Goal: Information Seeking & Learning: Learn about a topic

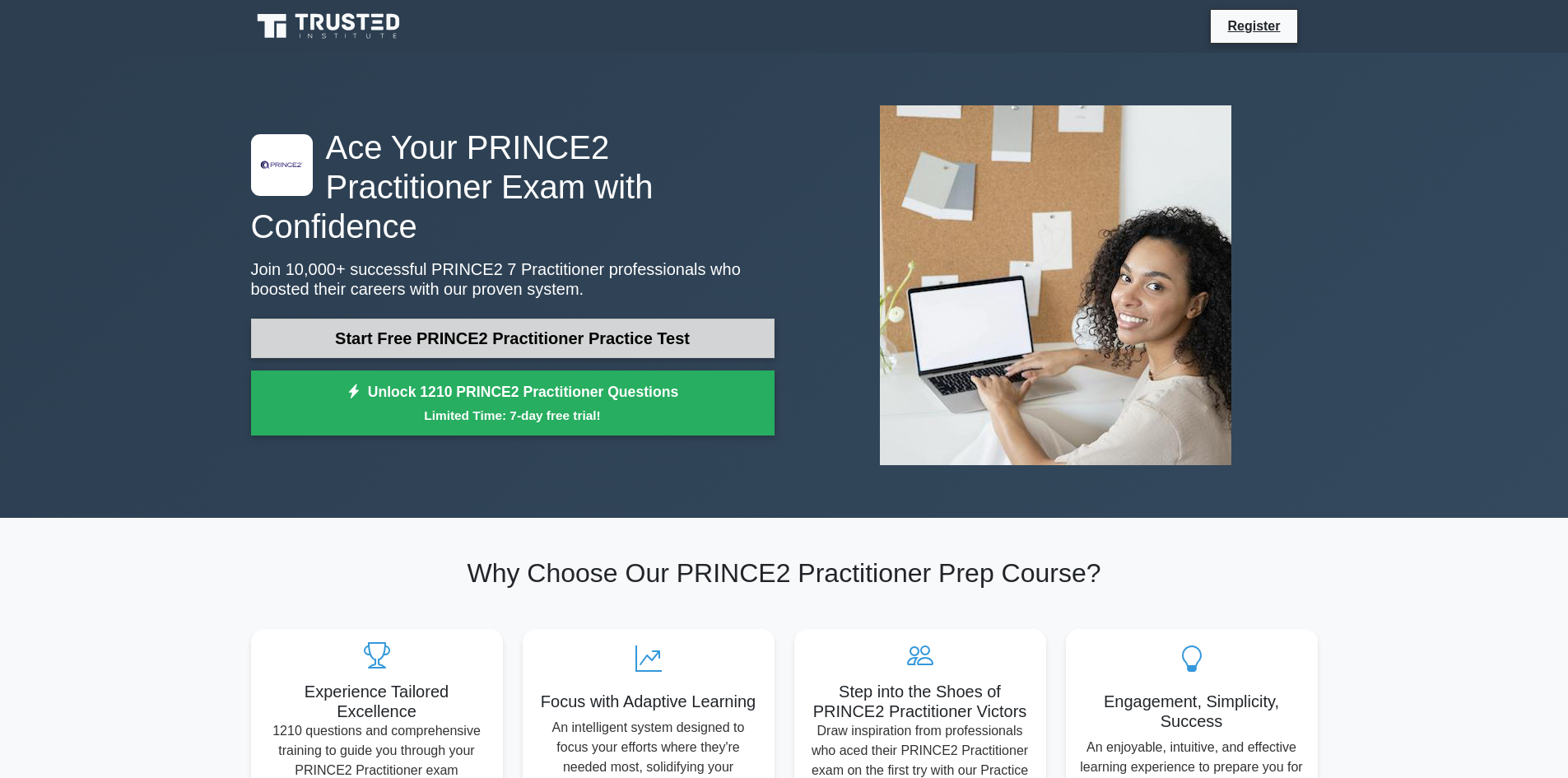
click at [478, 321] on link "Start Free PRINCE2 Practitioner Practice Test" at bounding box center [512, 338] width 523 height 40
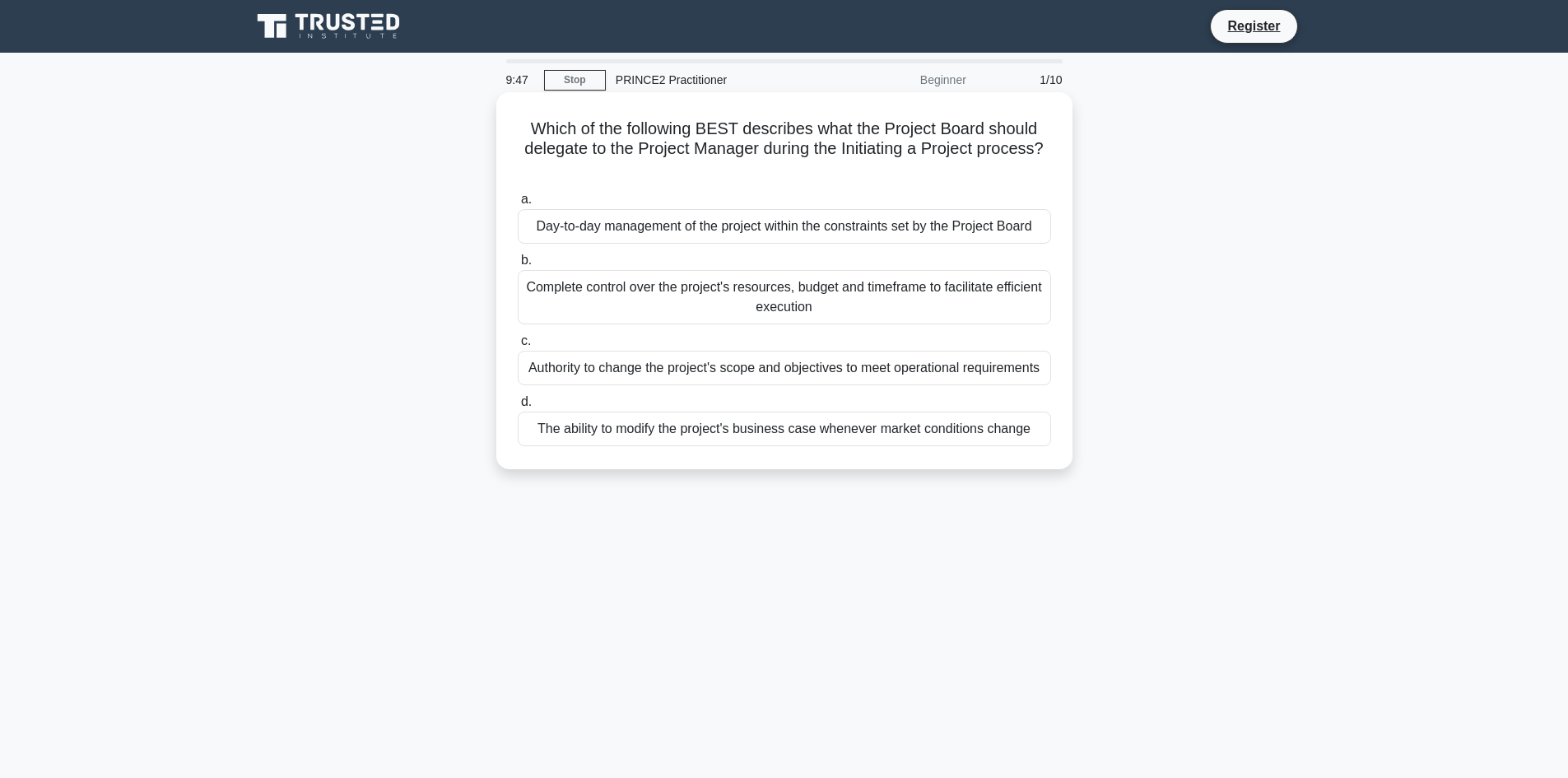
click at [748, 237] on div "Day-to-day management of the project within the constraints set by the Project …" at bounding box center [784, 226] width 533 height 34
click at [518, 205] on input "a. Day-to-day management of the project within the constraints set by the Proje…" at bounding box center [518, 199] width 0 height 11
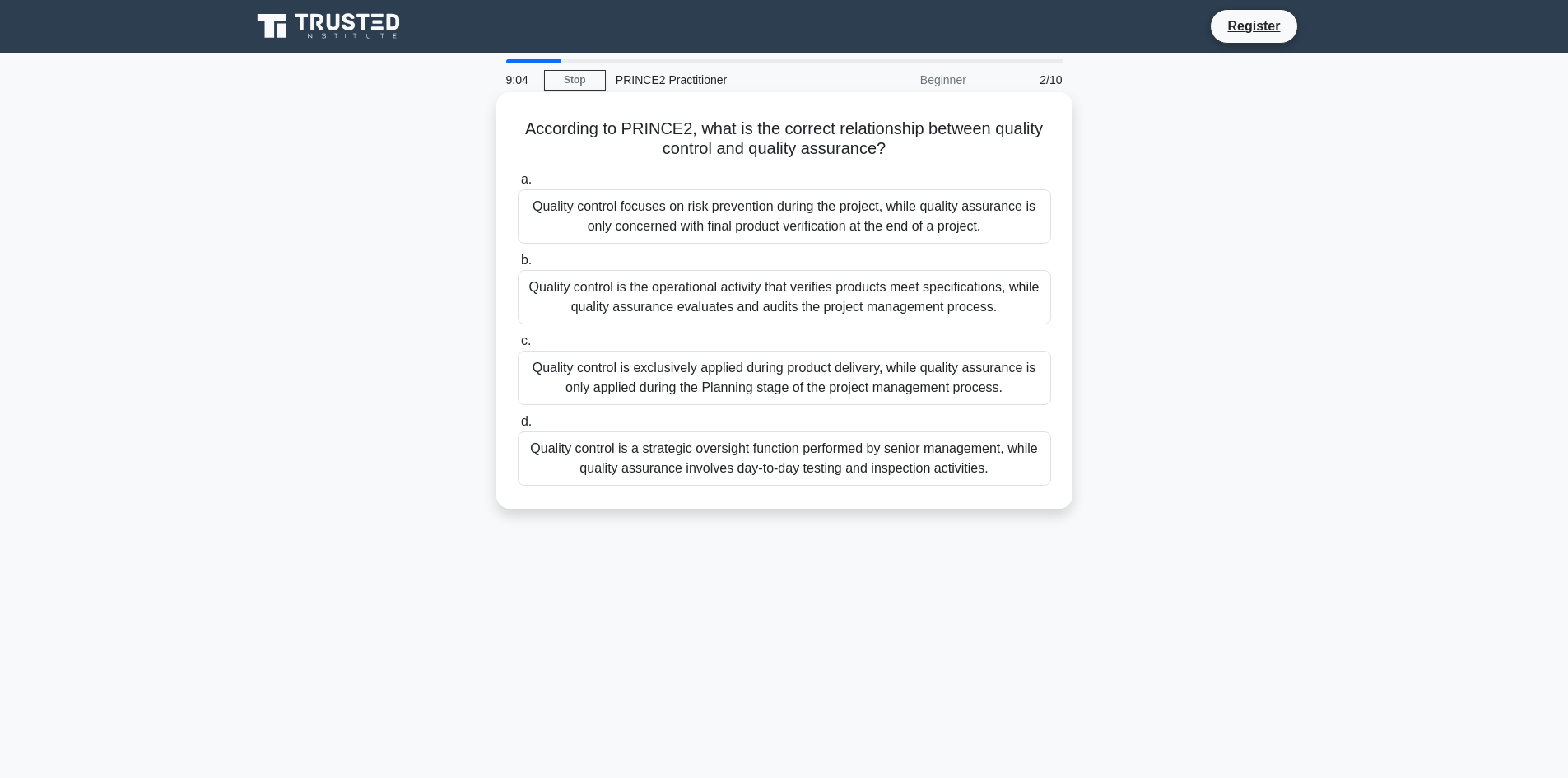
click at [891, 233] on div "Quality control focuses on risk prevention during the project, while quality as…" at bounding box center [784, 216] width 533 height 54
click at [518, 185] on input "a. Quality control focuses on risk prevention during the project, while quality…" at bounding box center [518, 179] width 0 height 11
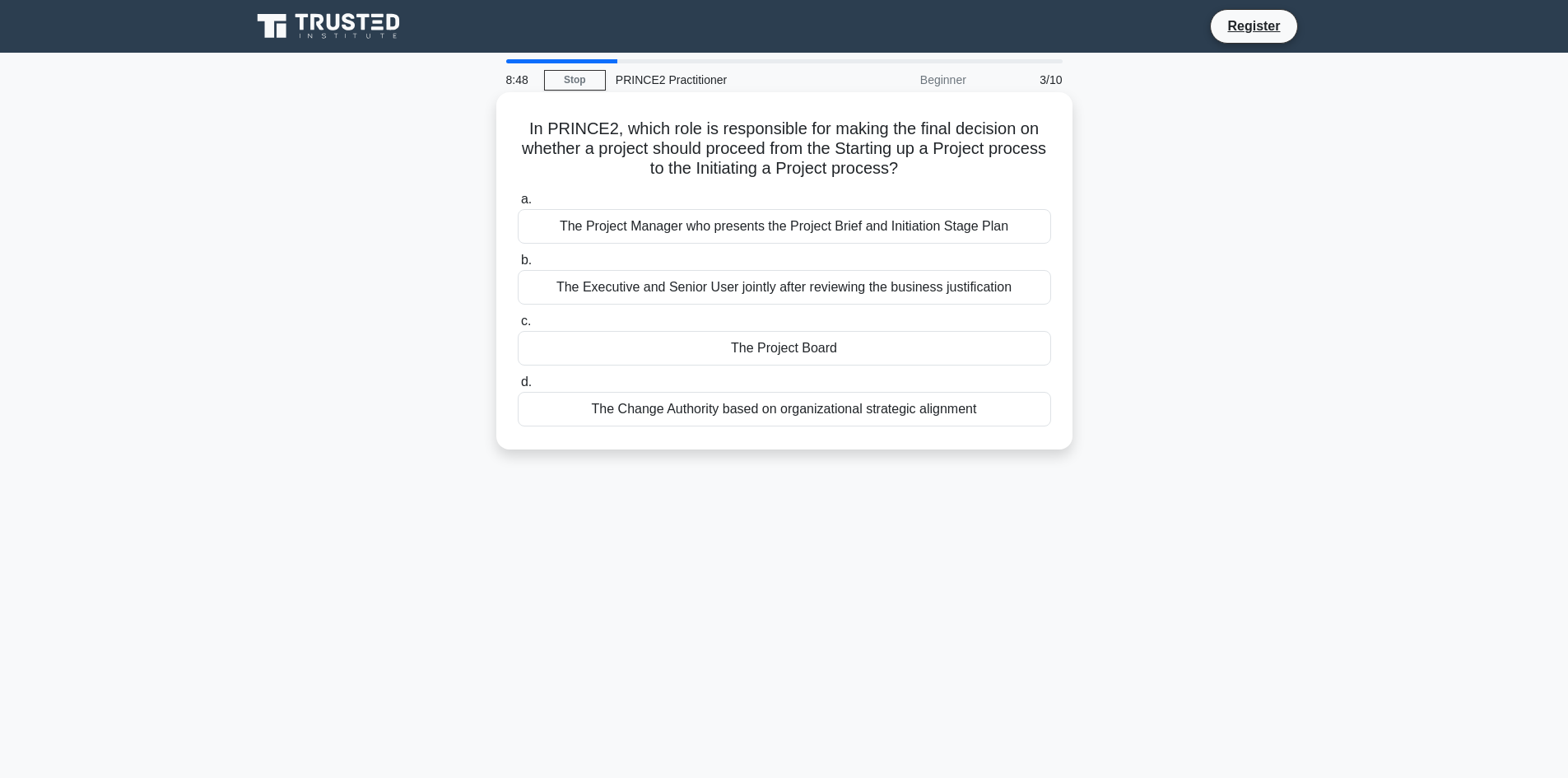
click at [637, 350] on div "The Project Board" at bounding box center [784, 348] width 533 height 34
click at [518, 326] on input "c. The Project Board" at bounding box center [518, 321] width 0 height 11
